Goal: Task Accomplishment & Management: Use online tool/utility

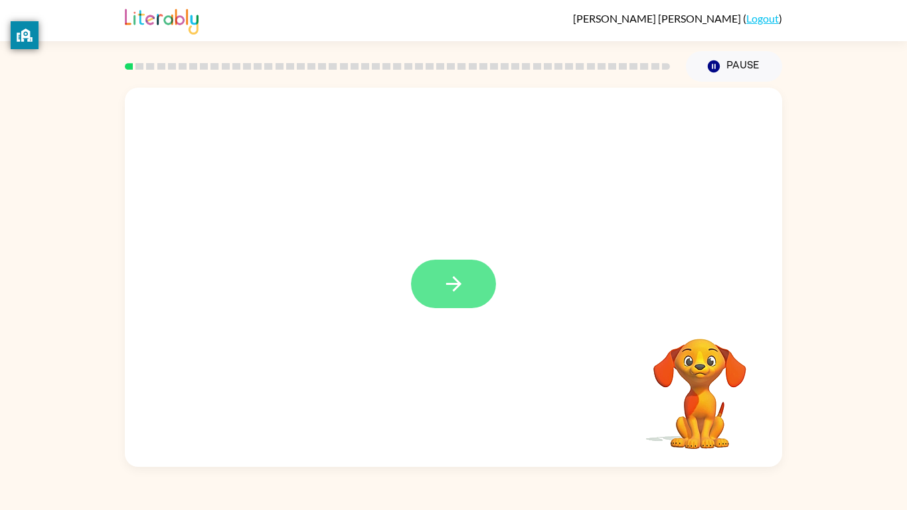
click at [437, 269] on button "button" at bounding box center [453, 284] width 85 height 48
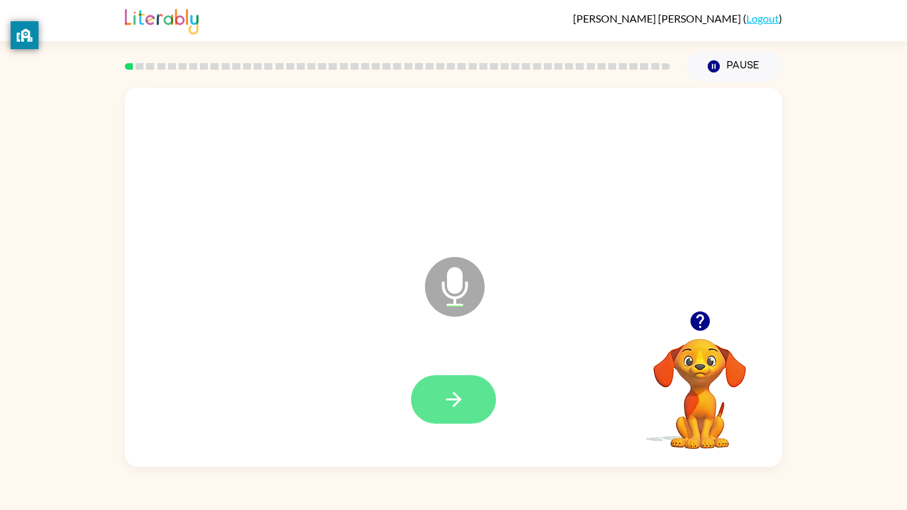
click at [479, 397] on button "button" at bounding box center [453, 399] width 85 height 48
click at [462, 376] on button "button" at bounding box center [453, 399] width 85 height 48
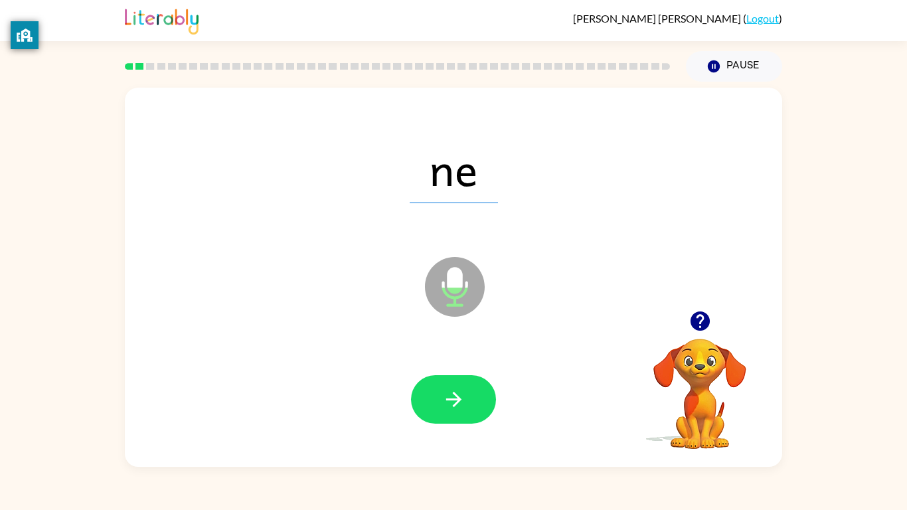
click at [903, 339] on div "ne Microphone The Microphone is here when it is your turn to talk Your browser …" at bounding box center [453, 274] width 907 height 385
click at [459, 376] on button "button" at bounding box center [453, 399] width 85 height 48
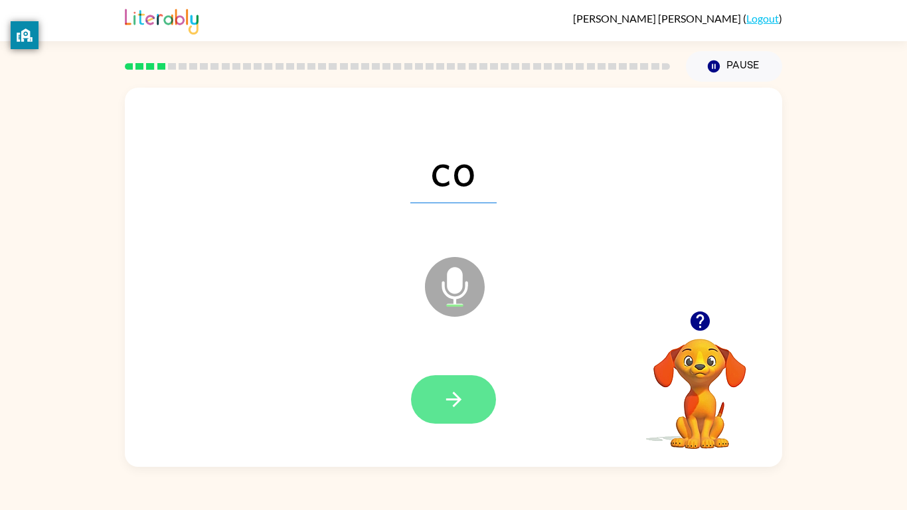
click at [475, 397] on button "button" at bounding box center [453, 399] width 85 height 48
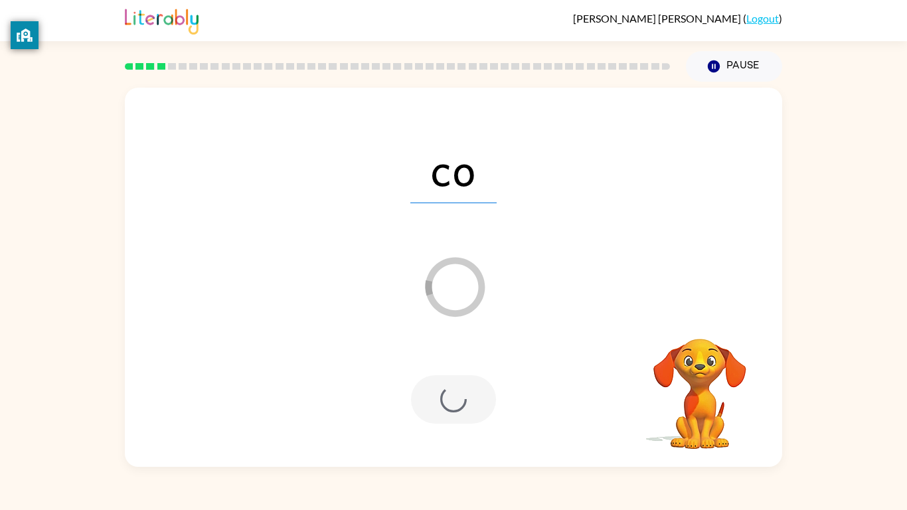
click at [890, 357] on div "co Loader Your response is being sent to our graders Your browser must support …" at bounding box center [453, 274] width 907 height 385
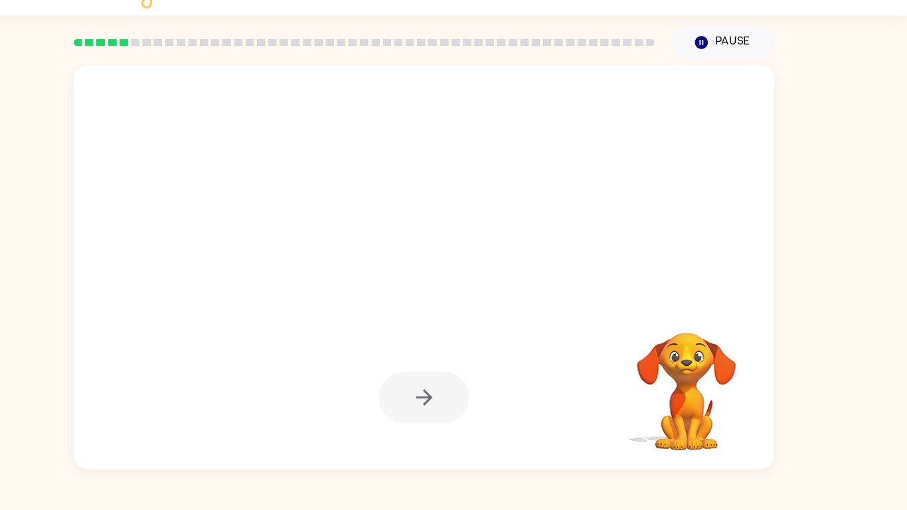
click at [893, 397] on div "Your browser must support playing .mp4 files to use Literably. Please try using…" at bounding box center [453, 274] width 907 height 385
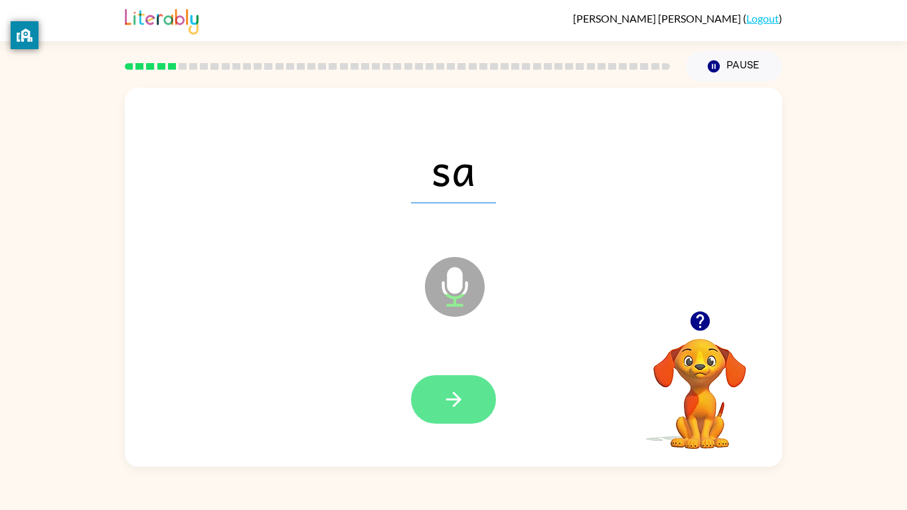
click at [431, 397] on button "button" at bounding box center [453, 399] width 85 height 48
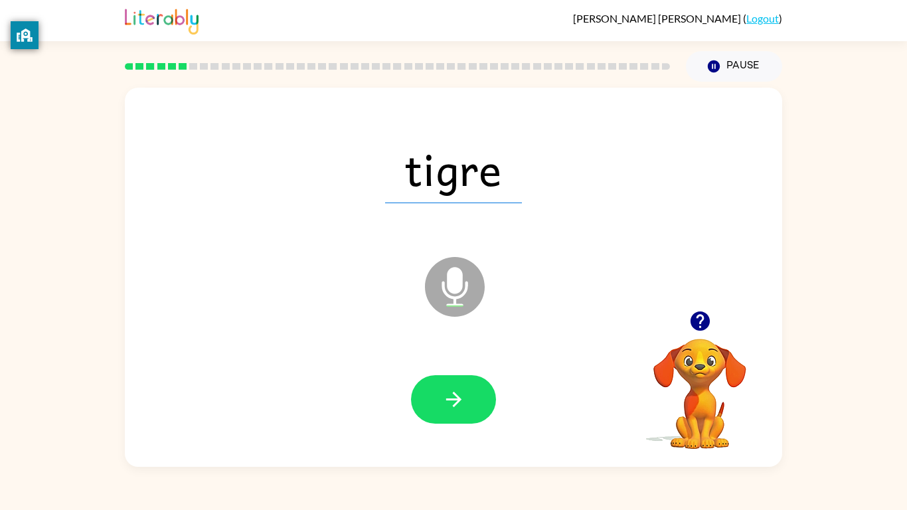
click at [437, 272] on icon at bounding box center [455, 287] width 60 height 60
click at [691, 333] on icon "button" at bounding box center [700, 320] width 23 height 23
click at [446, 397] on icon "button" at bounding box center [453, 399] width 23 height 23
click at [0, 208] on div "sur Microphone The Microphone is here when it is your turn to talk Your browser…" at bounding box center [453, 274] width 907 height 385
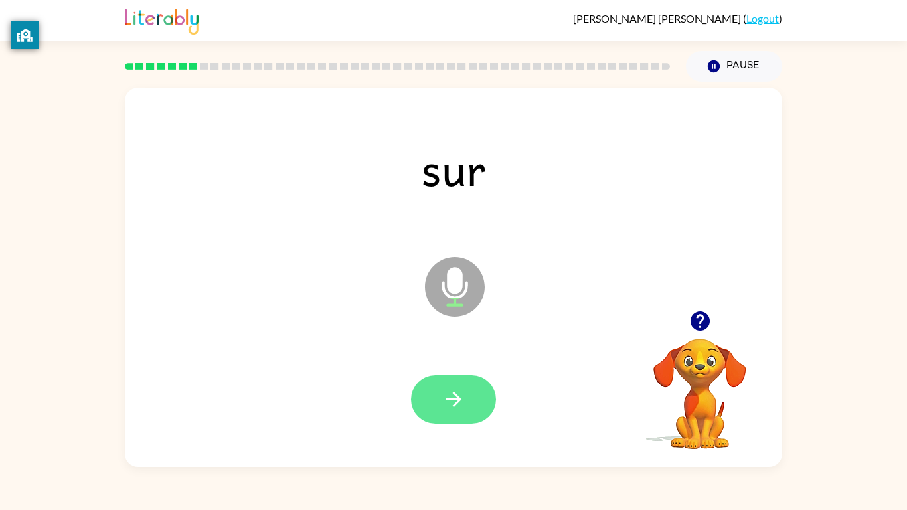
click at [475, 397] on button "button" at bounding box center [453, 399] width 85 height 48
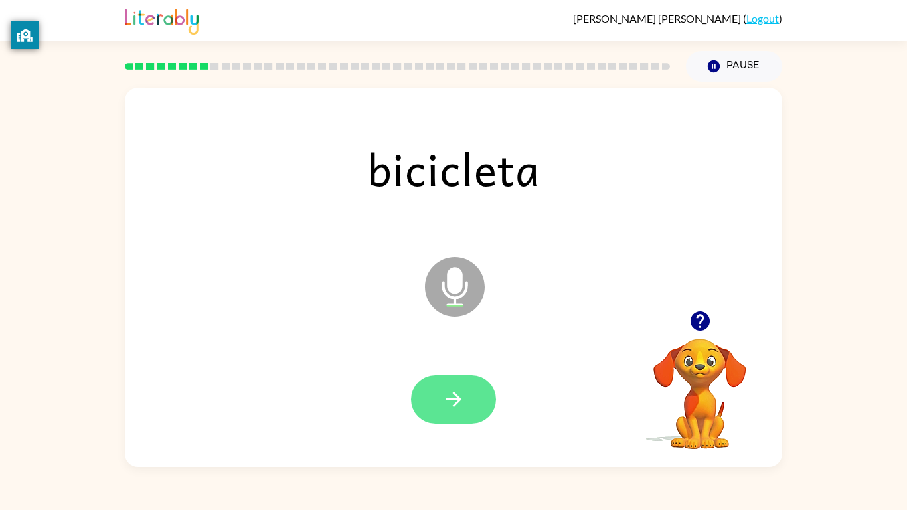
click at [456, 397] on button "button" at bounding box center [453, 399] width 85 height 48
click at [439, 397] on button "button" at bounding box center [453, 399] width 85 height 48
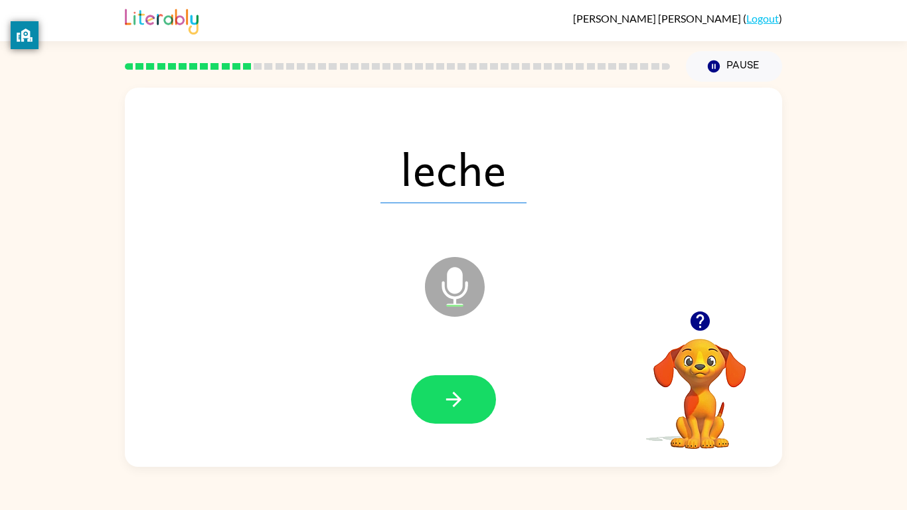
click at [485, 397] on div at bounding box center [453, 399] width 85 height 48
click at [481, 397] on button "button" at bounding box center [453, 399] width 85 height 48
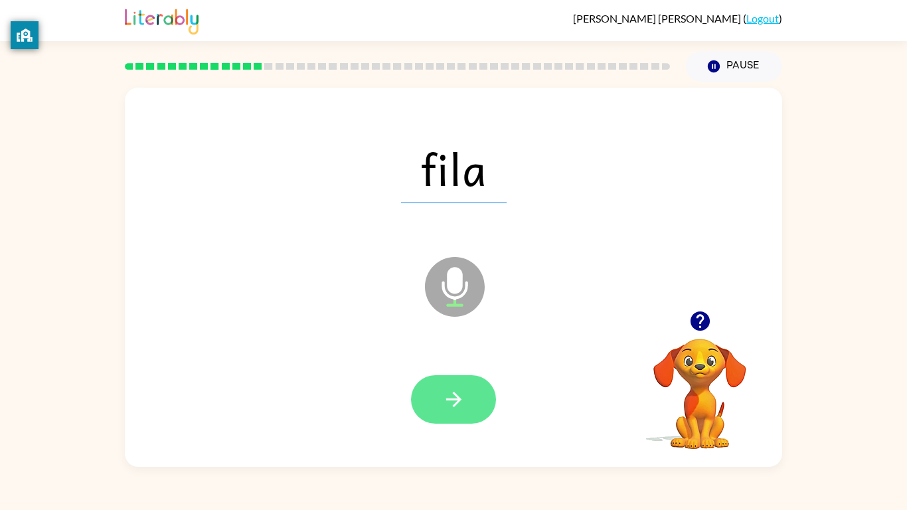
click at [461, 397] on icon "button" at bounding box center [453, 399] width 23 height 23
click at [434, 397] on button "button" at bounding box center [453, 399] width 85 height 48
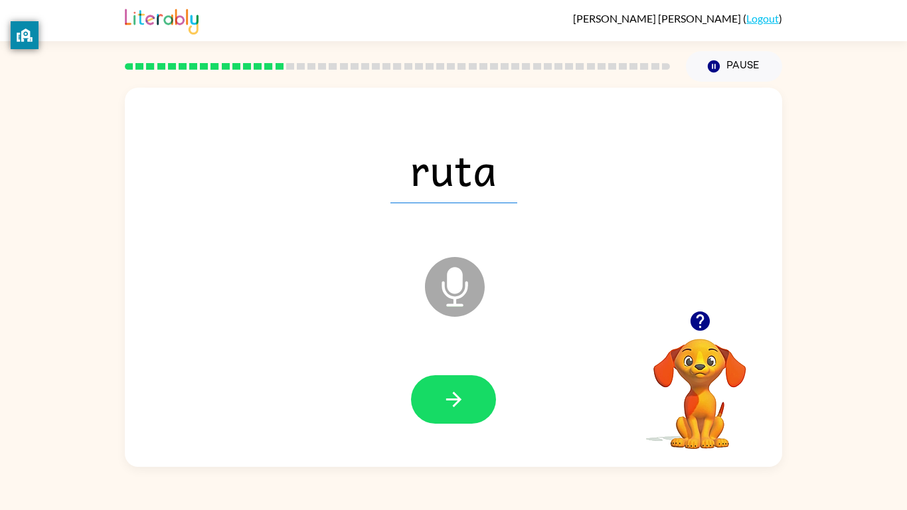
click at [428, 191] on span "ruta" at bounding box center [453, 168] width 127 height 69
click at [442, 283] on icon "Microphone The Microphone is here when it is your turn to talk" at bounding box center [521, 304] width 199 height 100
click at [424, 294] on icon "Microphone The Microphone is here when it is your turn to talk" at bounding box center [521, 304] width 199 height 100
click at [695, 341] on video "Your browser must support playing .mp4 files to use Literably. Please try using…" at bounding box center [699, 384] width 133 height 133
click at [697, 295] on div "[PERSON_NAME] Microphone The Microphone is here when it is your turn to talk" at bounding box center [453, 277] width 657 height 379
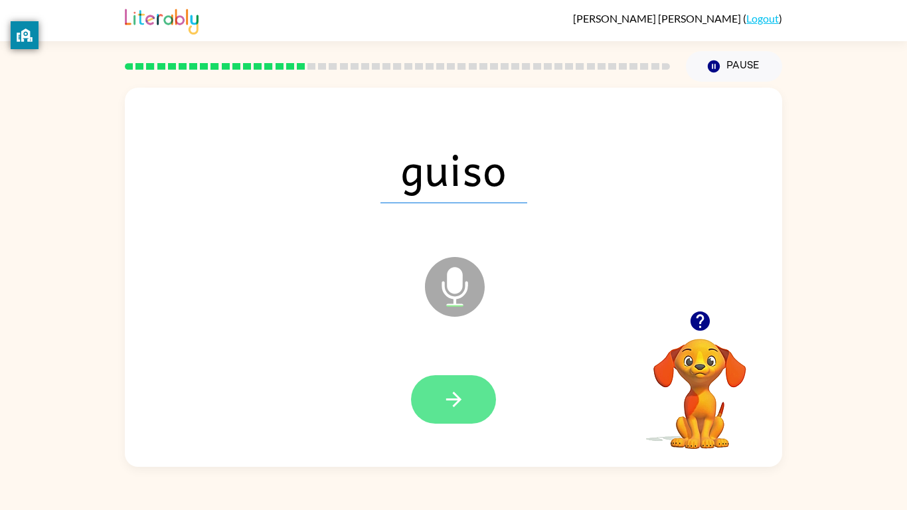
click at [428, 390] on button "button" at bounding box center [453, 399] width 85 height 48
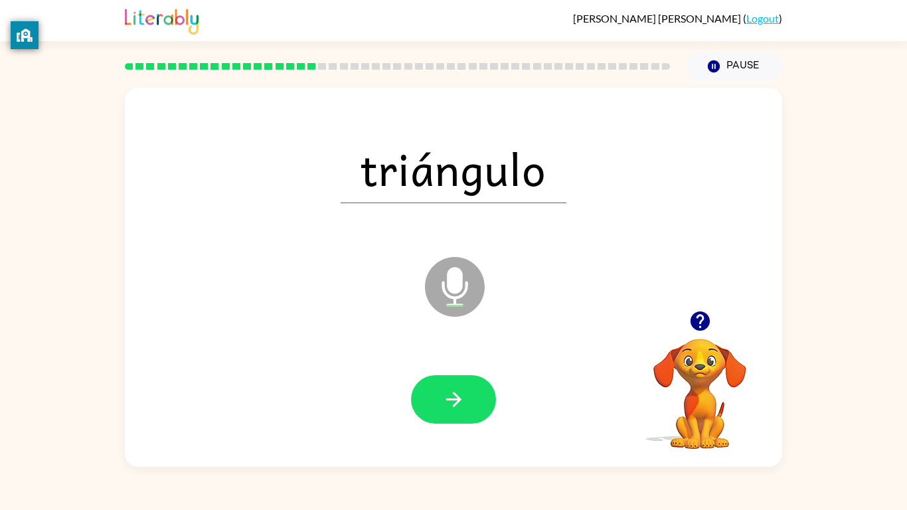
click at [429, 307] on icon "Microphone The Microphone is here when it is your turn to talk" at bounding box center [521, 304] width 199 height 100
click at [487, 397] on div at bounding box center [453, 399] width 85 height 48
click at [458, 397] on icon "button" at bounding box center [453, 399] width 23 height 23
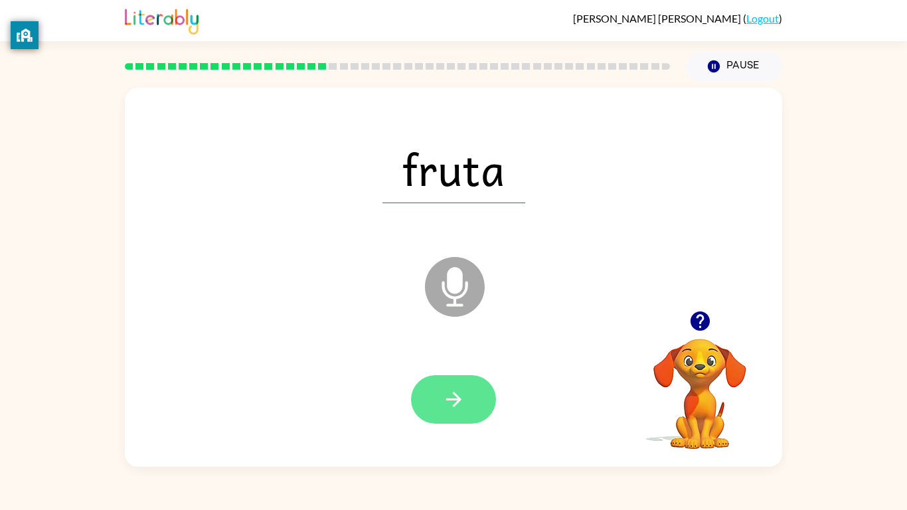
click at [461, 397] on icon "button" at bounding box center [453, 399] width 23 height 23
click at [444, 397] on button "button" at bounding box center [453, 399] width 85 height 48
click at [432, 397] on button "button" at bounding box center [453, 399] width 85 height 48
click at [444, 380] on button "button" at bounding box center [453, 399] width 85 height 48
click at [442, 396] on icon "button" at bounding box center [453, 399] width 23 height 23
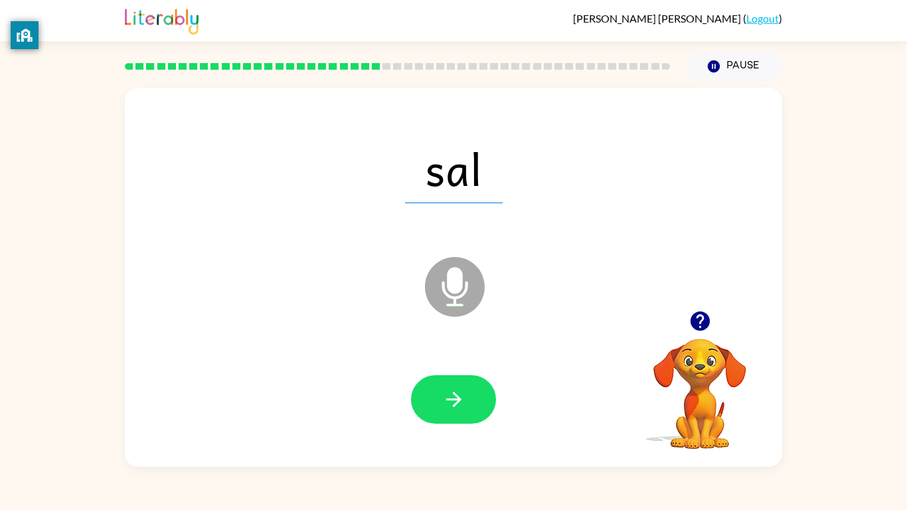
click at [442, 396] on icon "button" at bounding box center [453, 399] width 23 height 23
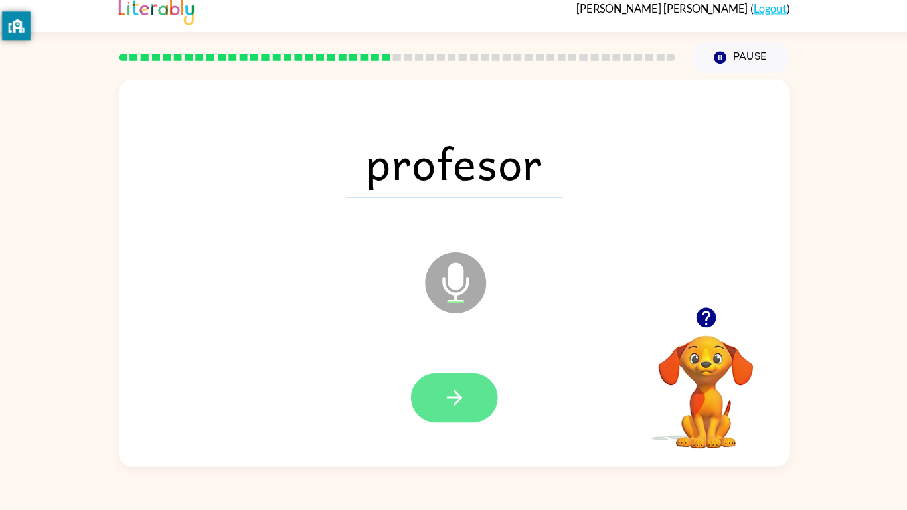
click at [442, 397] on button "button" at bounding box center [453, 399] width 85 height 48
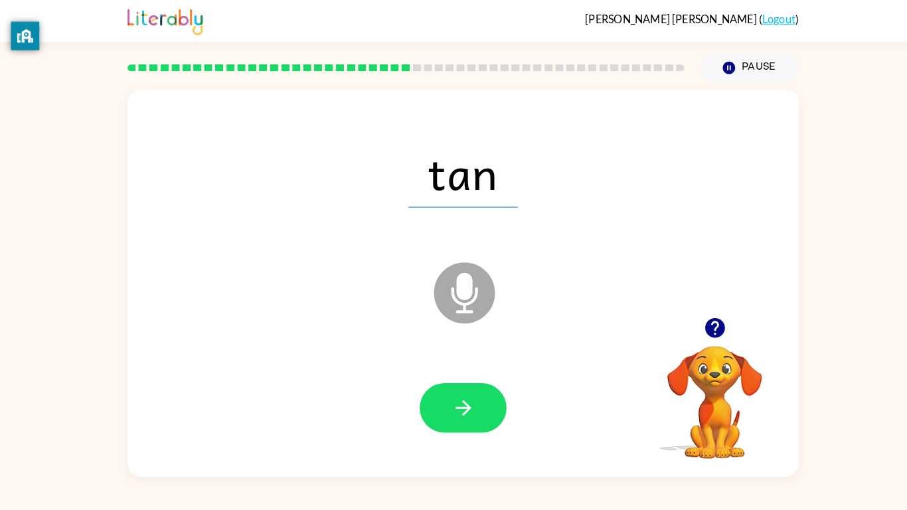
click at [402, 397] on div at bounding box center [453, 399] width 631 height 109
click at [434, 397] on button "button" at bounding box center [453, 399] width 85 height 48
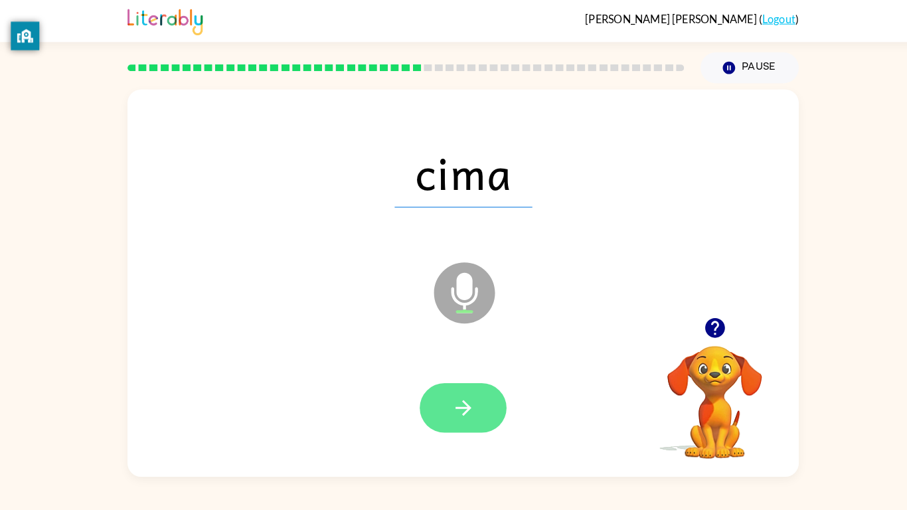
click at [469, 397] on button "button" at bounding box center [453, 399] width 85 height 48
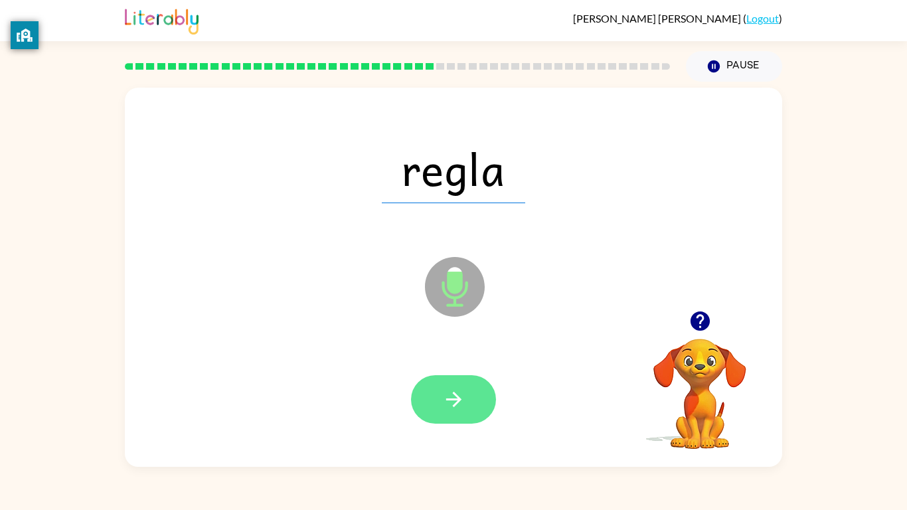
click at [470, 387] on button "button" at bounding box center [453, 399] width 85 height 48
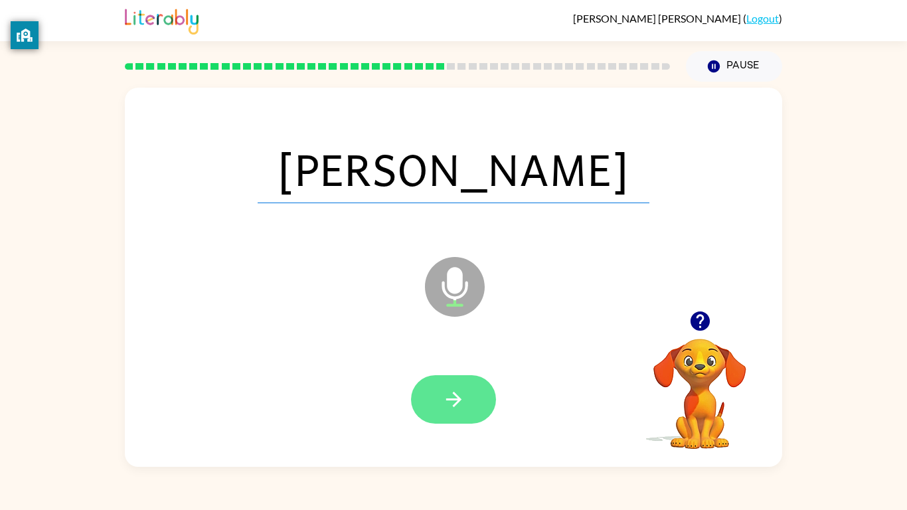
click at [424, 390] on button "button" at bounding box center [453, 399] width 85 height 48
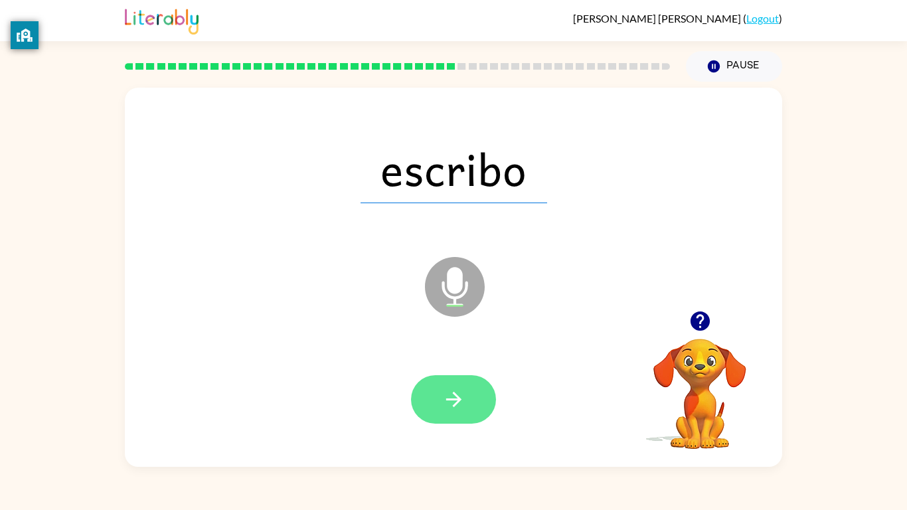
click at [448, 394] on icon "button" at bounding box center [453, 399] width 23 height 23
click at [486, 397] on button "button" at bounding box center [453, 399] width 85 height 48
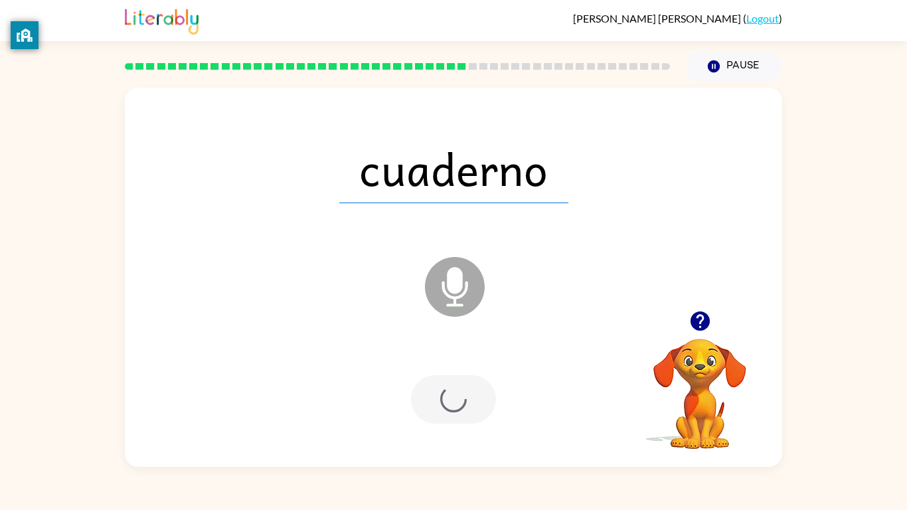
click at [488, 397] on div at bounding box center [453, 399] width 85 height 48
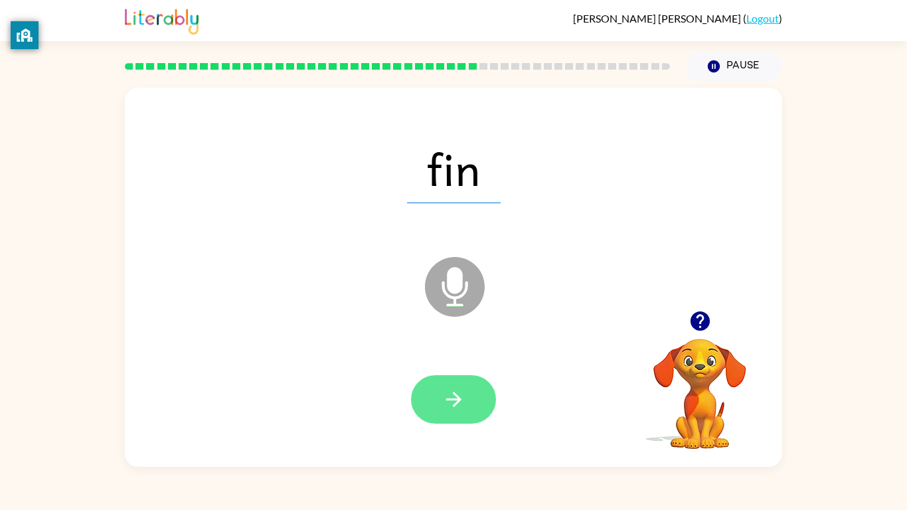
click at [438, 397] on button "button" at bounding box center [453, 399] width 85 height 48
click at [413, 397] on button "button" at bounding box center [453, 399] width 85 height 48
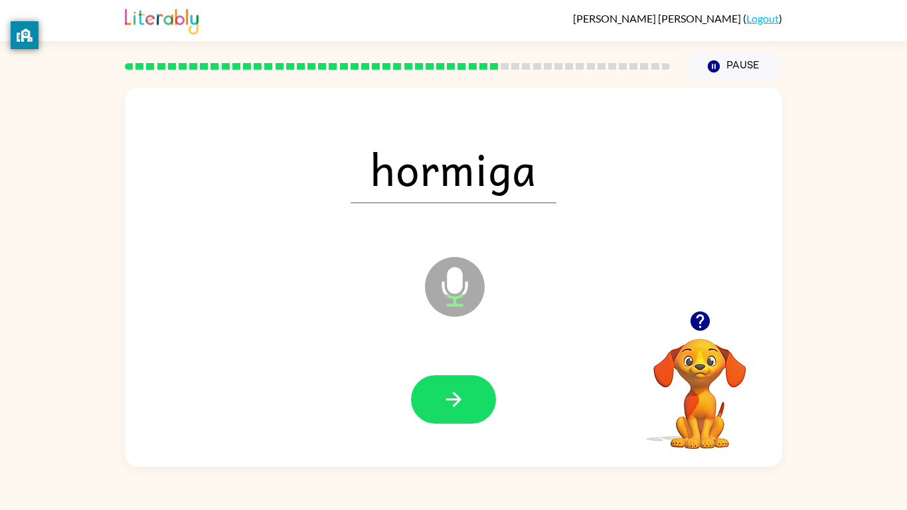
click at [0, 397] on div "hormiga Microphone The Microphone is here when it is your turn to talk Your bro…" at bounding box center [453, 274] width 907 height 385
click at [0, 397] on div "abuelito Microphone The Microphone is here when it is your turn to talk Your br…" at bounding box center [453, 274] width 907 height 385
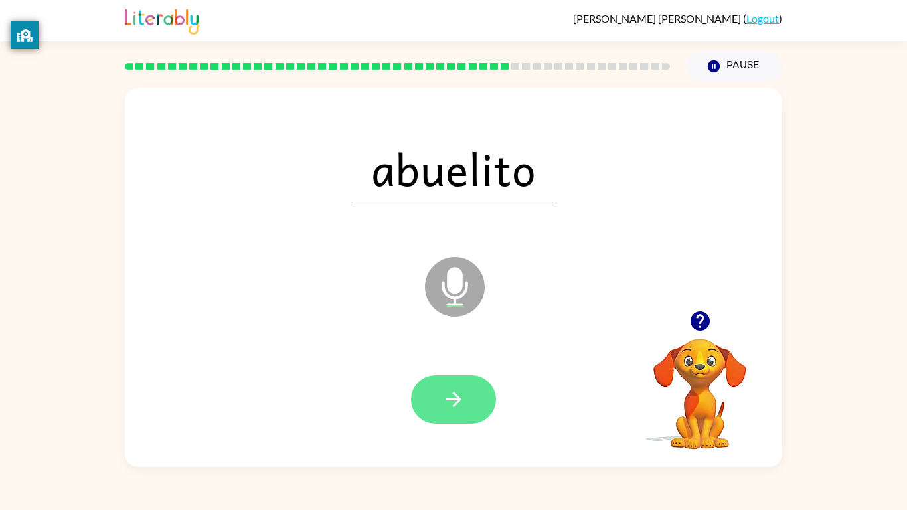
click at [453, 397] on icon "button" at bounding box center [453, 399] width 23 height 23
click at [459, 397] on button "button" at bounding box center [453, 399] width 85 height 48
click at [477, 388] on button "button" at bounding box center [453, 399] width 85 height 48
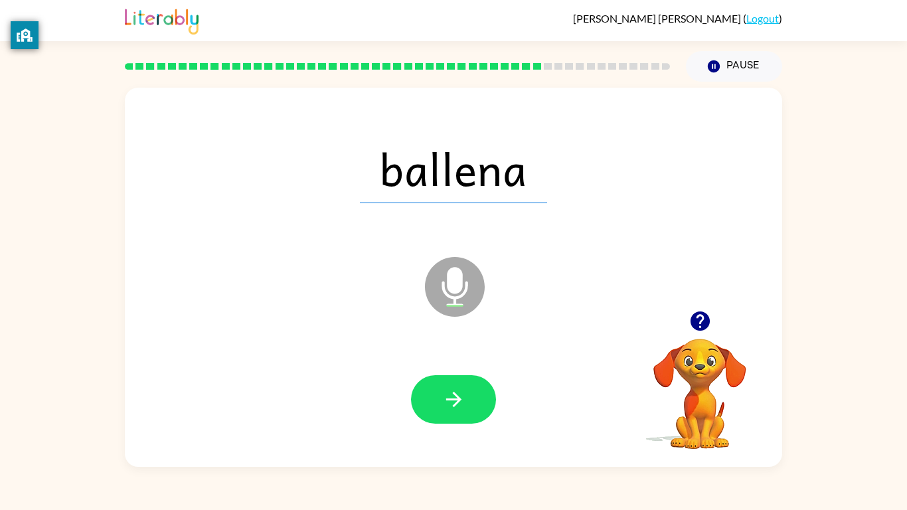
click at [457, 284] on icon "Microphone The Microphone is here when it is your turn to talk" at bounding box center [521, 304] width 199 height 100
click at [451, 392] on icon "button" at bounding box center [453, 399] width 23 height 23
click at [431, 388] on div at bounding box center [453, 399] width 85 height 48
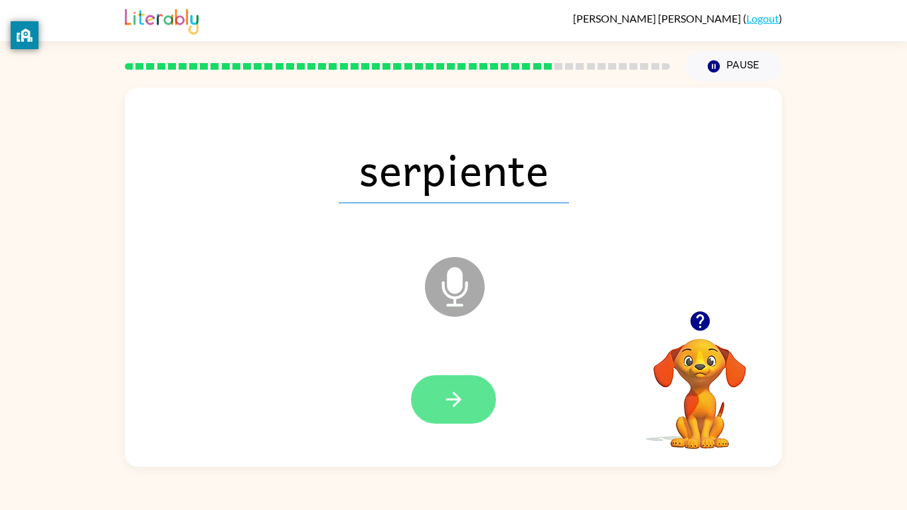
click at [452, 397] on button "button" at bounding box center [453, 399] width 85 height 48
click at [453, 397] on icon "button" at bounding box center [453, 399] width 23 height 23
click at [444, 397] on icon "button" at bounding box center [453, 399] width 23 height 23
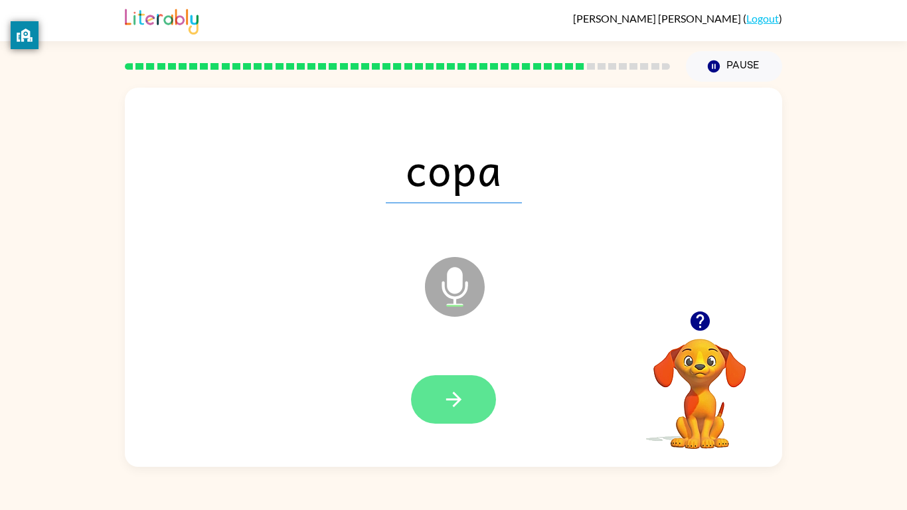
click at [440, 397] on button "button" at bounding box center [453, 399] width 85 height 48
click at [413, 397] on button "button" at bounding box center [453, 399] width 85 height 48
click at [478, 397] on button "button" at bounding box center [453, 399] width 85 height 48
click at [465, 397] on icon "button" at bounding box center [453, 399] width 23 height 23
click at [446, 397] on button "button" at bounding box center [453, 399] width 85 height 48
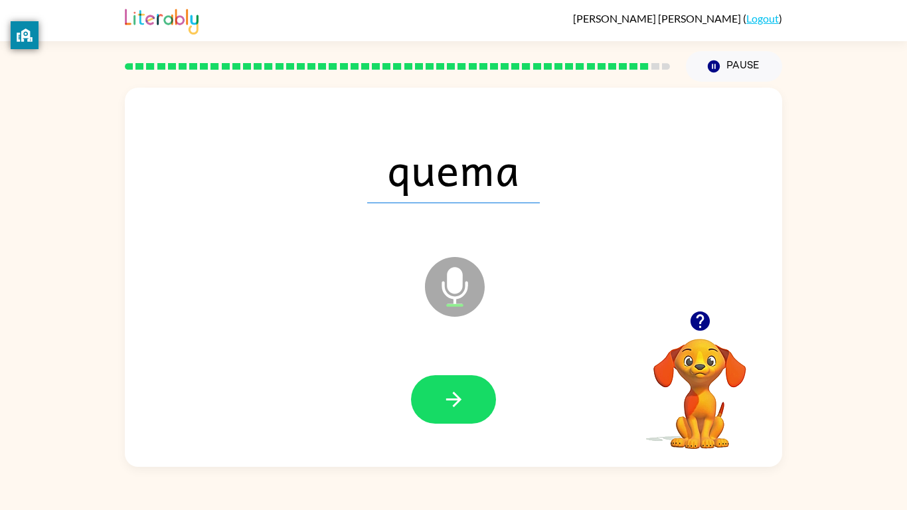
click at [454, 297] on icon "Microphone The Microphone is here when it is your turn to talk" at bounding box center [521, 304] width 199 height 100
click at [443, 375] on button "button" at bounding box center [453, 399] width 85 height 48
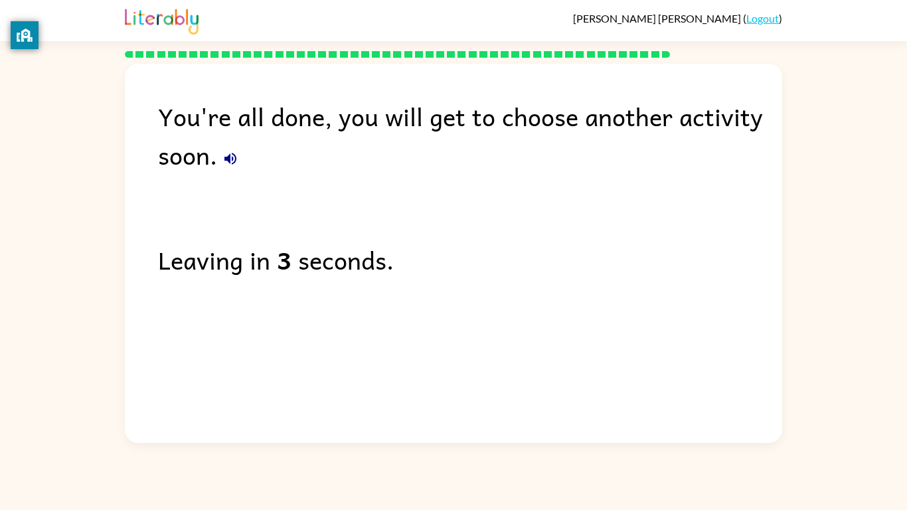
click at [225, 163] on icon "button" at bounding box center [230, 159] width 16 height 16
